Goal: Check status: Check status

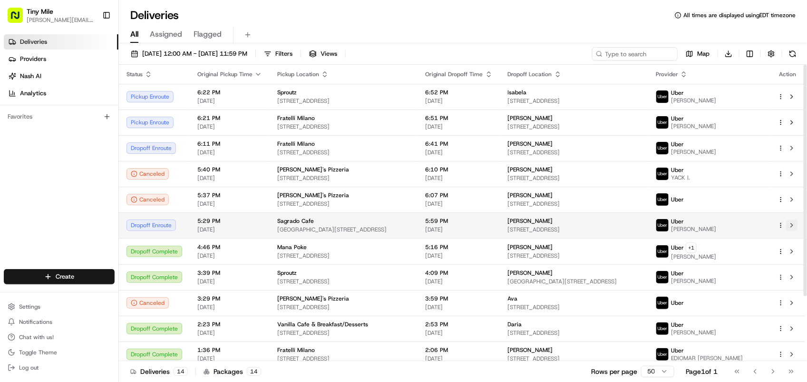
click at [792, 225] on button at bounding box center [791, 224] width 11 height 11
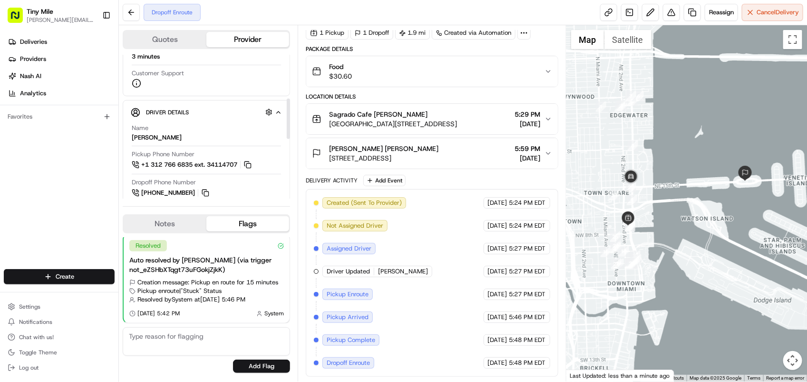
scroll to position [119, 0]
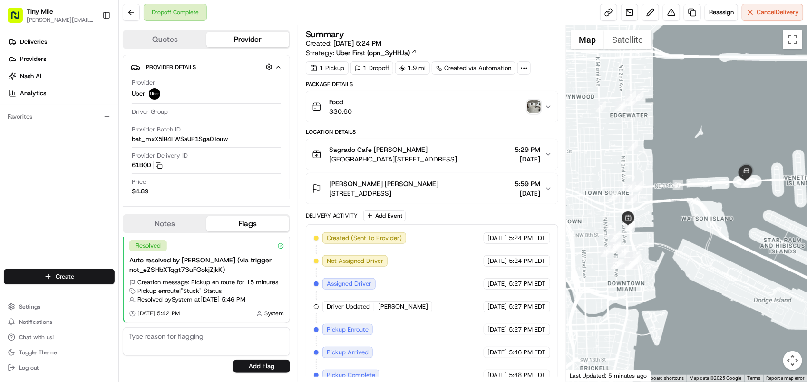
click at [532, 107] on img "button" at bounding box center [534, 106] width 13 height 13
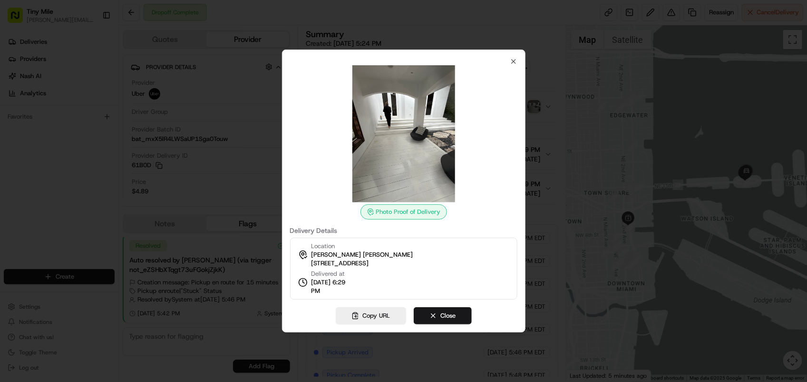
click at [562, 123] on div at bounding box center [403, 191] width 807 height 382
